Goal: Navigation & Orientation: Find specific page/section

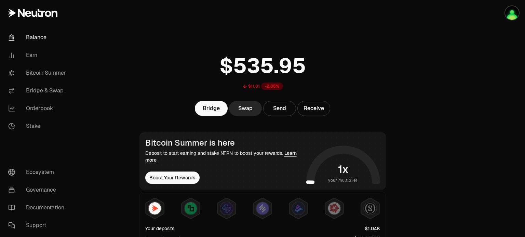
click at [502, 79] on div at bounding box center [486, 232] width 77 height 464
click at [31, 74] on link "Bitcoin Summer" at bounding box center [38, 73] width 71 height 18
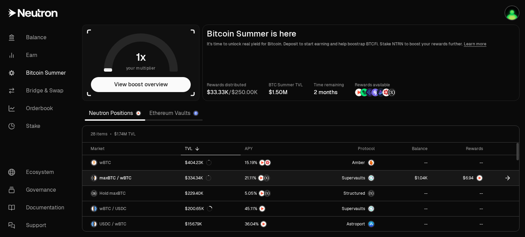
click at [468, 177] on span "9" at bounding box center [469, 178] width 2 height 5
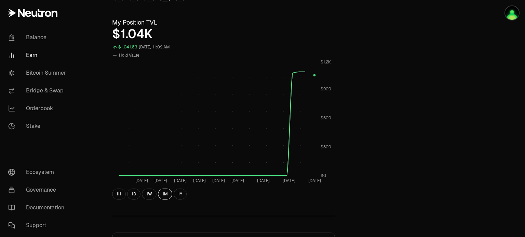
scroll to position [63, 0]
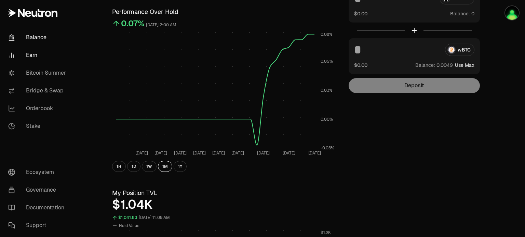
click at [35, 38] on link "Balance" at bounding box center [38, 38] width 71 height 18
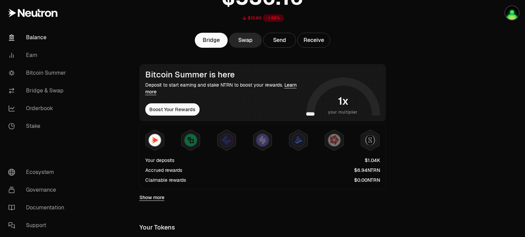
scroll to position [103, 0]
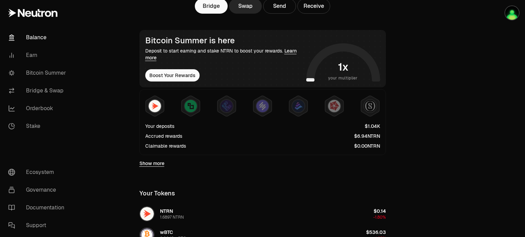
click at [154, 164] on link "Show more" at bounding box center [151, 163] width 25 height 7
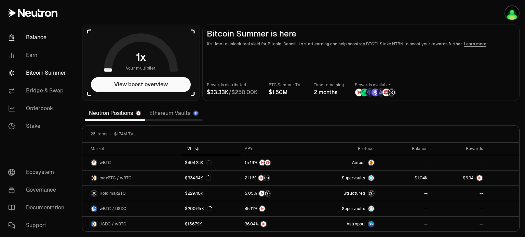
click at [37, 39] on link "Balance" at bounding box center [38, 38] width 71 height 18
